Goal: Information Seeking & Learning: Learn about a topic

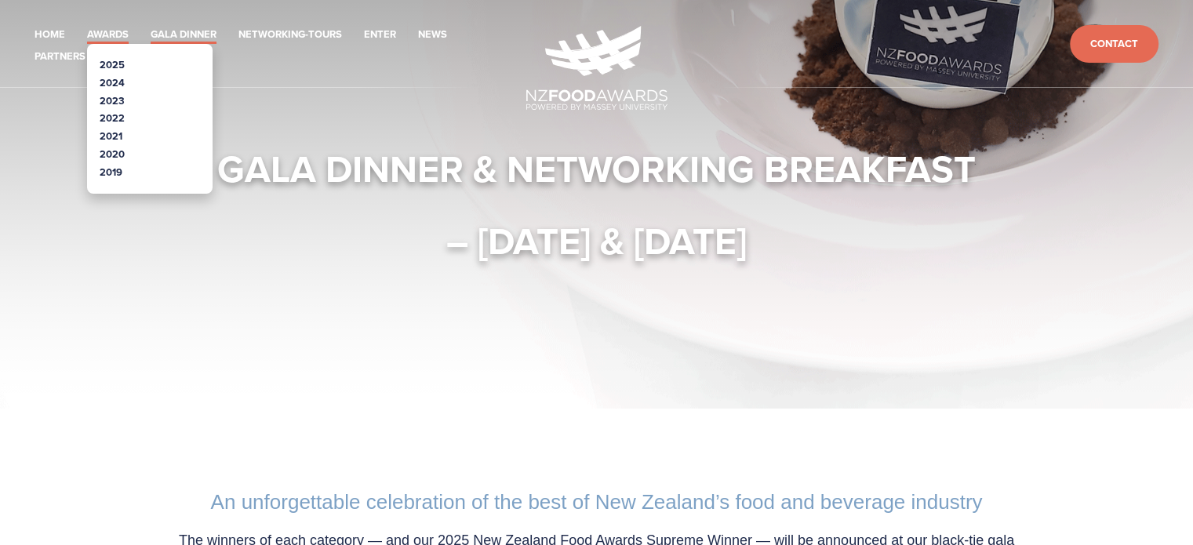
click at [111, 29] on link "Awards" at bounding box center [108, 35] width 42 height 18
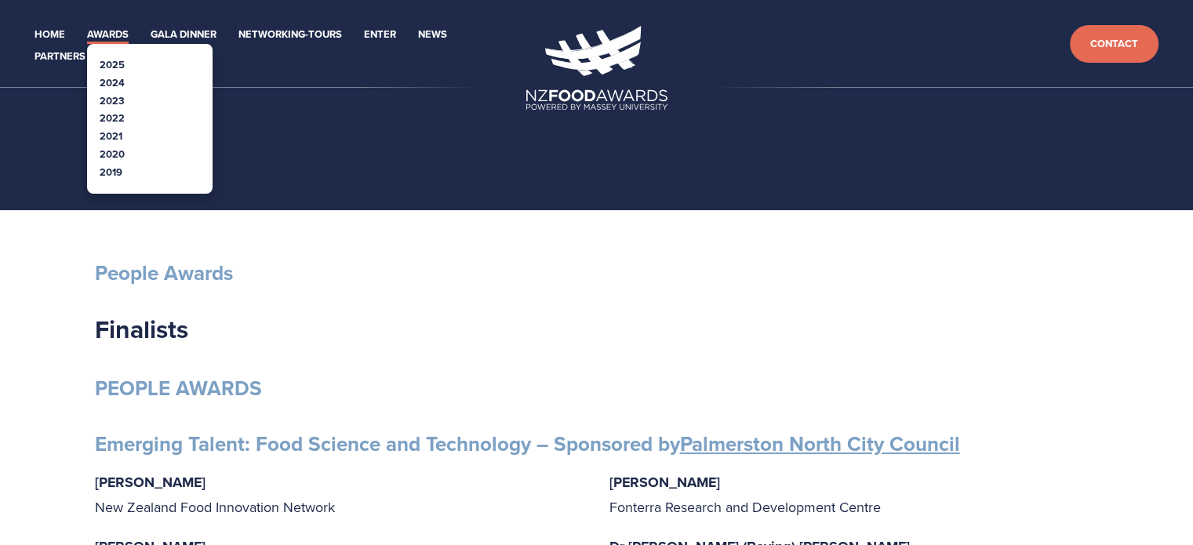
click at [114, 61] on link "2025" at bounding box center [112, 64] width 25 height 15
